Goal: Transaction & Acquisition: Download file/media

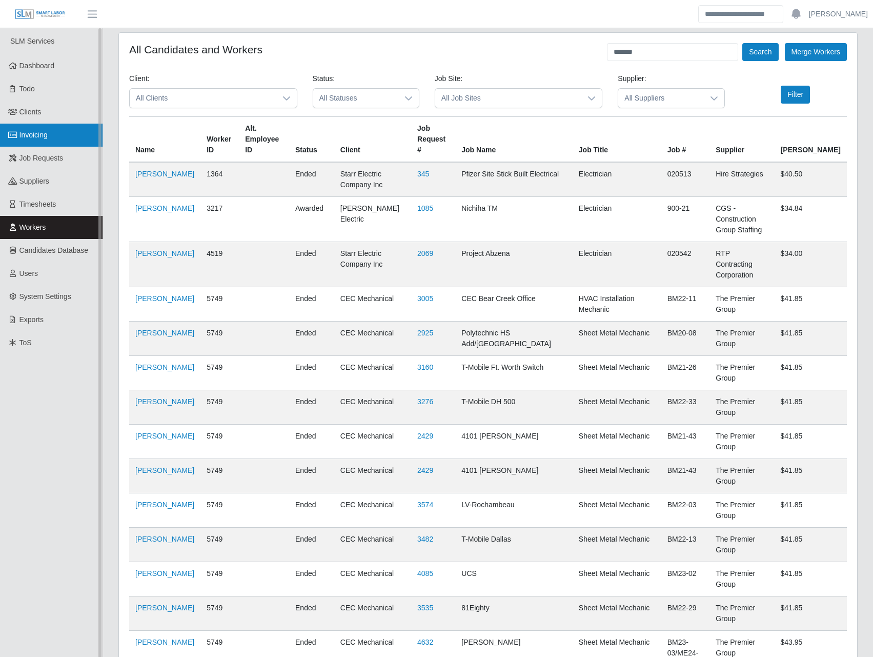
click at [56, 136] on link "Invoicing" at bounding box center [51, 135] width 103 height 23
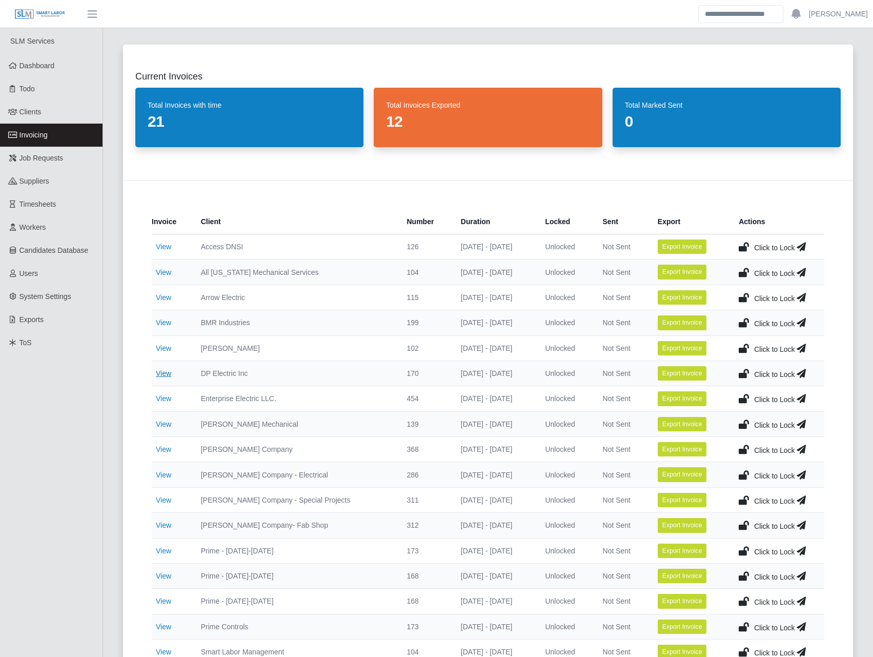
click at [162, 371] on link "View" at bounding box center [163, 373] width 15 height 8
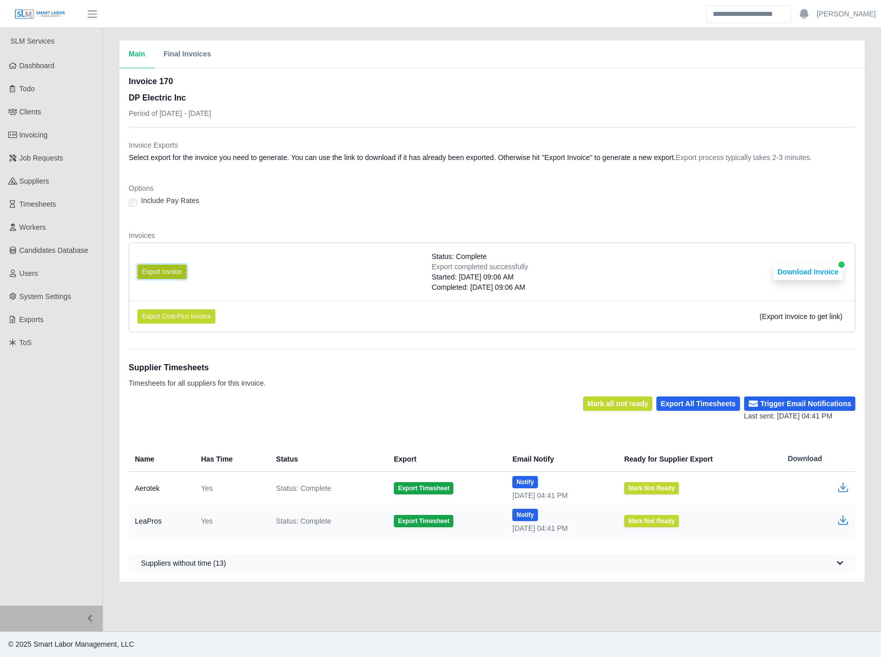
click at [183, 268] on button "Export Invoice" at bounding box center [161, 272] width 49 height 14
click at [451, 278] on div "Started: 08/19/2025 10:35 AM" at bounding box center [480, 277] width 96 height 10
click at [801, 273] on button "Download Invoice" at bounding box center [807, 271] width 69 height 16
